Goal: Task Accomplishment & Management: Manage account settings

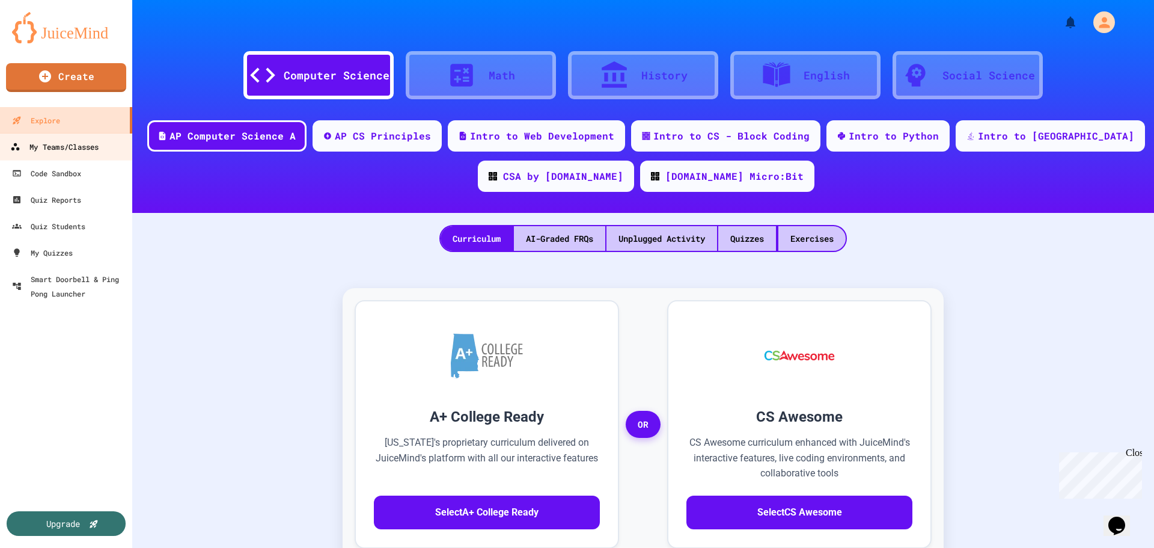
click at [61, 146] on div "My Teams/Classes" at bounding box center [54, 146] width 88 height 15
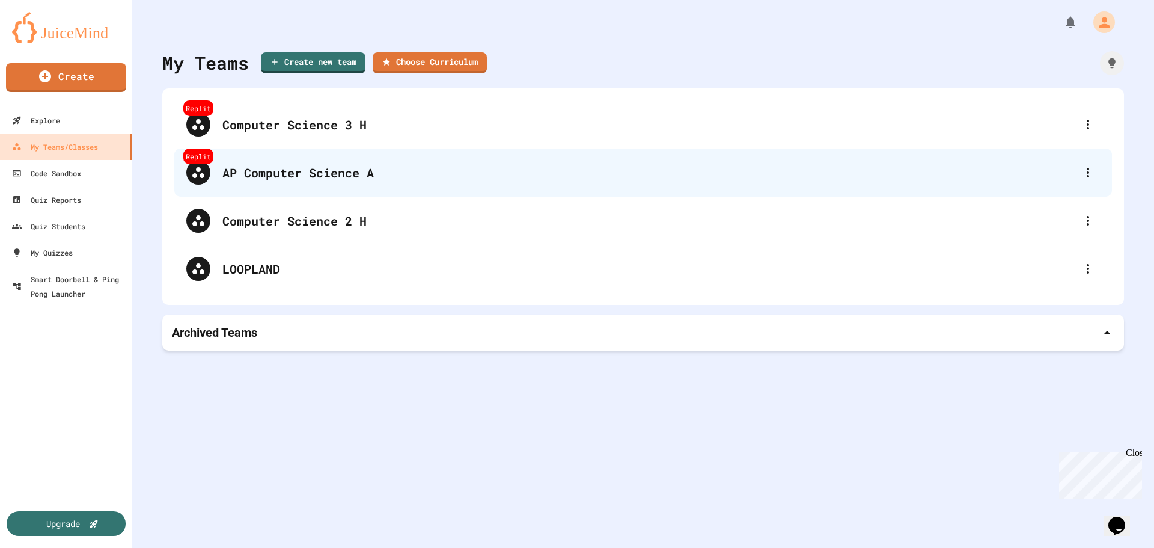
click at [286, 176] on div "AP Computer Science A" at bounding box center [649, 172] width 854 height 18
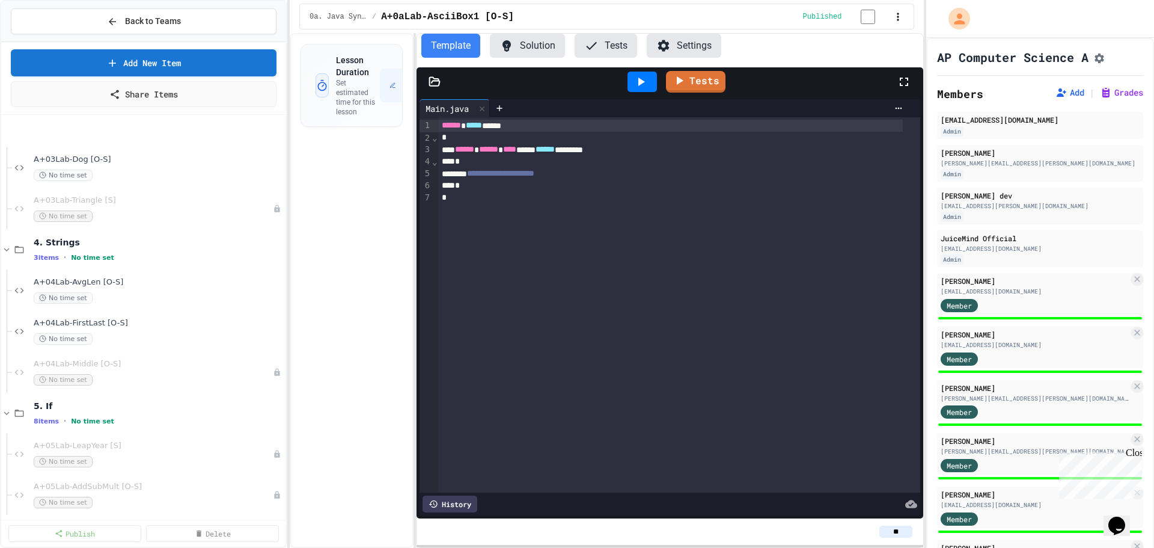
scroll to position [902, 0]
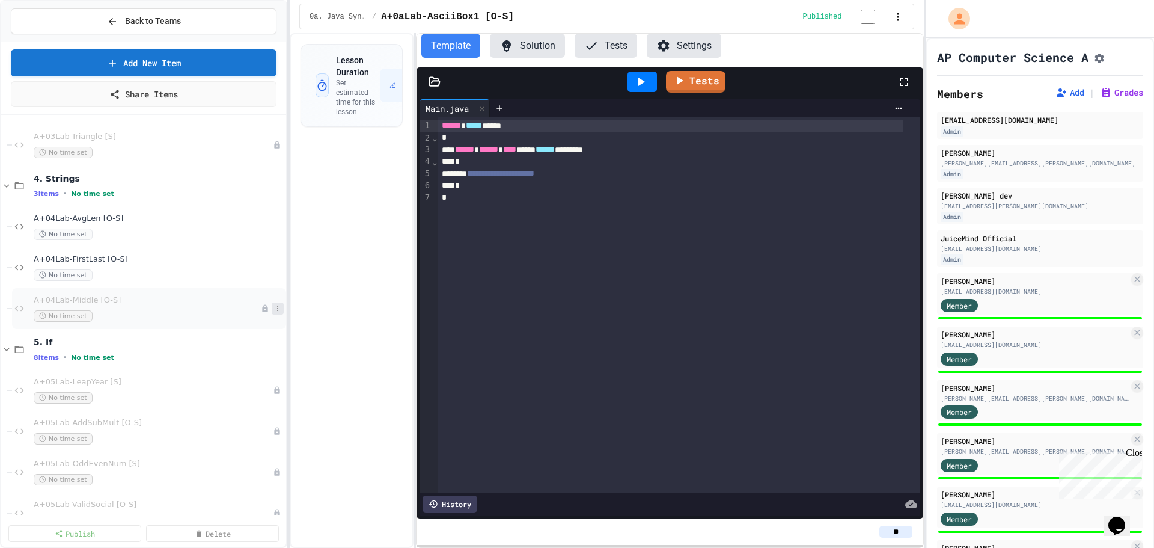
click at [274, 308] on icon at bounding box center [277, 308] width 7 height 7
click at [255, 367] on button "Publish" at bounding box center [244, 374] width 93 height 22
click at [274, 392] on icon at bounding box center [277, 389] width 7 height 7
click at [249, 454] on button "Publish" at bounding box center [244, 456] width 93 height 22
click at [274, 430] on icon at bounding box center [277, 430] width 7 height 7
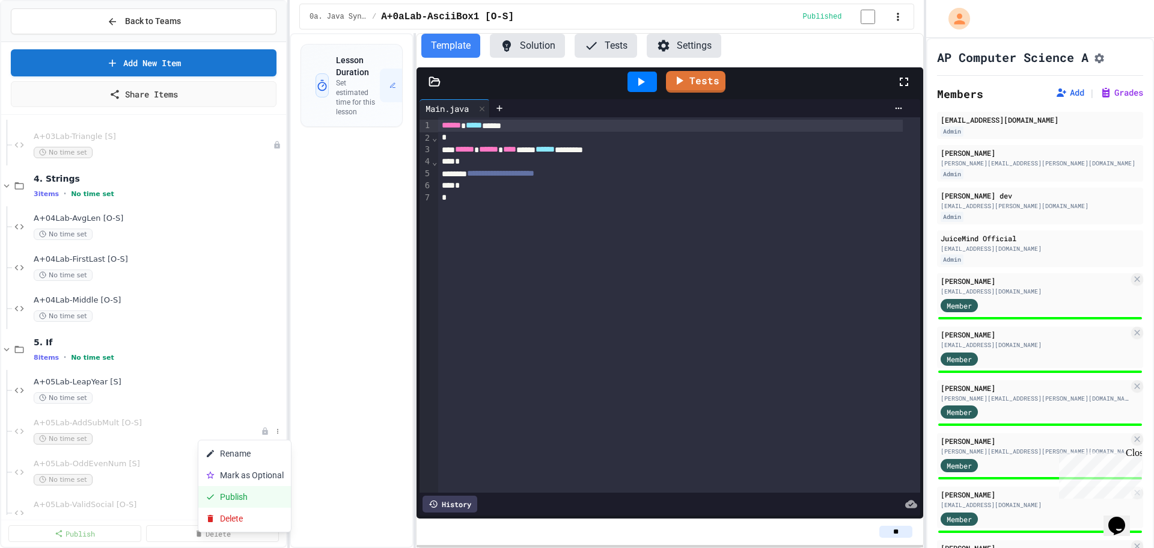
click at [249, 499] on button "Publish" at bounding box center [244, 497] width 93 height 22
